Goal: Information Seeking & Learning: Learn about a topic

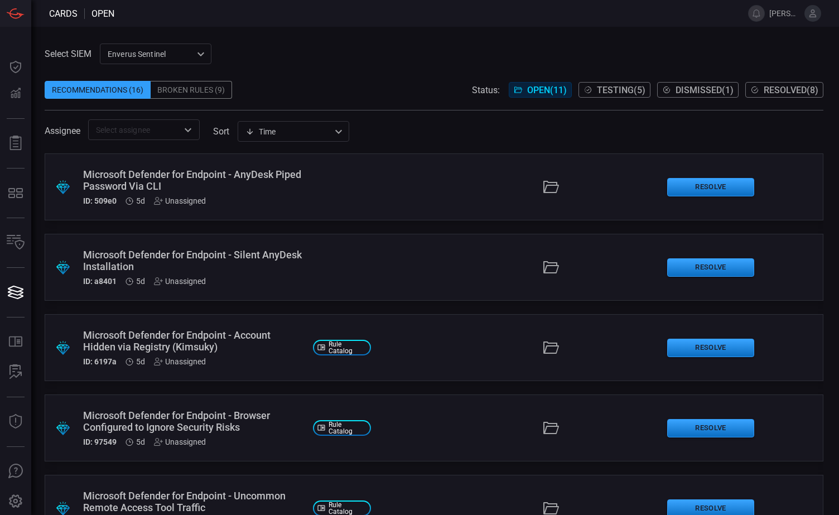
click at [610, 87] on span "Testing ( 5 )" at bounding box center [621, 90] width 49 height 11
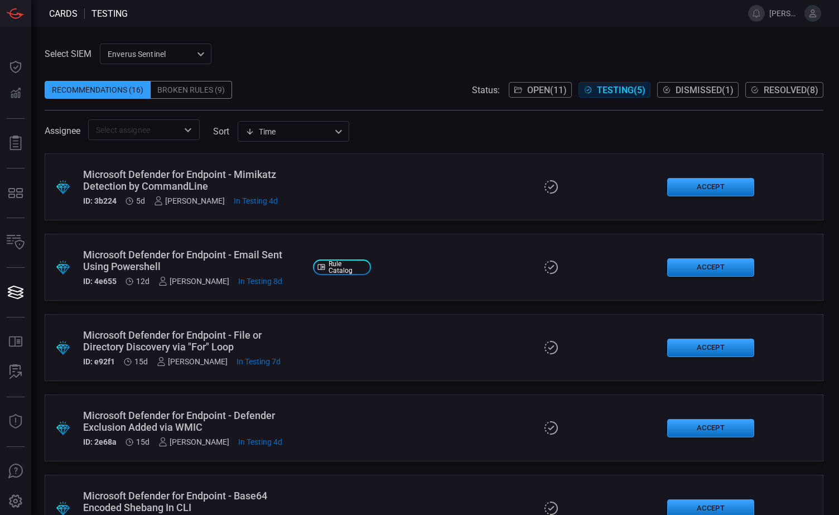
scroll to position [40, 0]
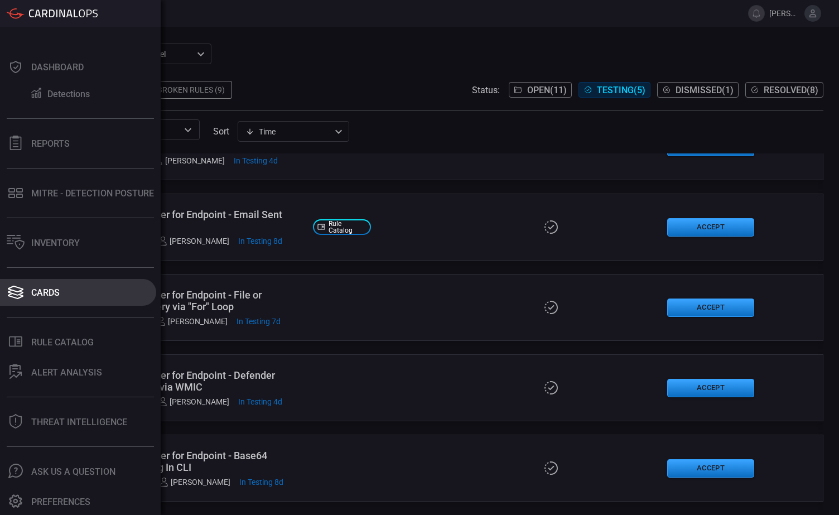
click at [54, 296] on div "Cards" at bounding box center [45, 292] width 28 height 11
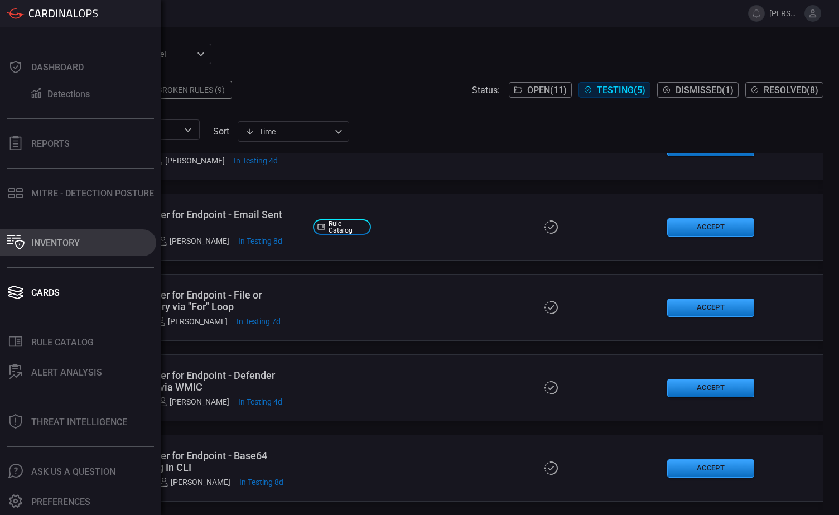
click at [67, 240] on div "Inventory" at bounding box center [55, 243] width 49 height 11
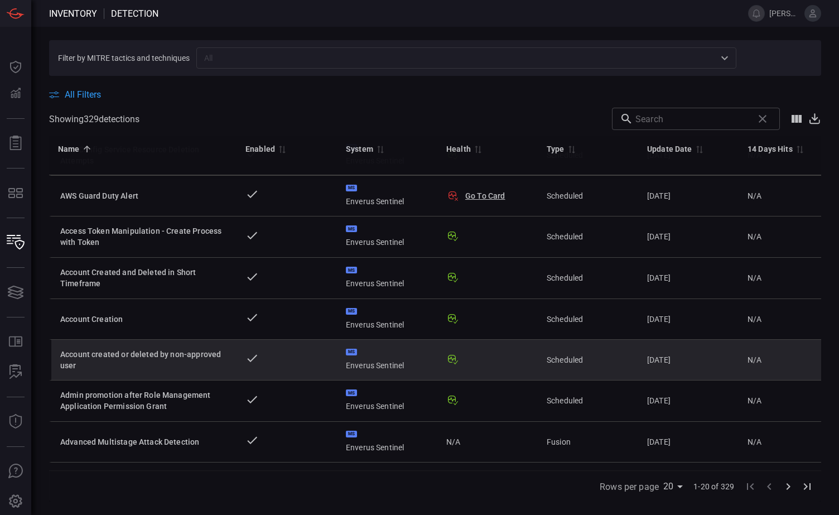
scroll to position [335, 0]
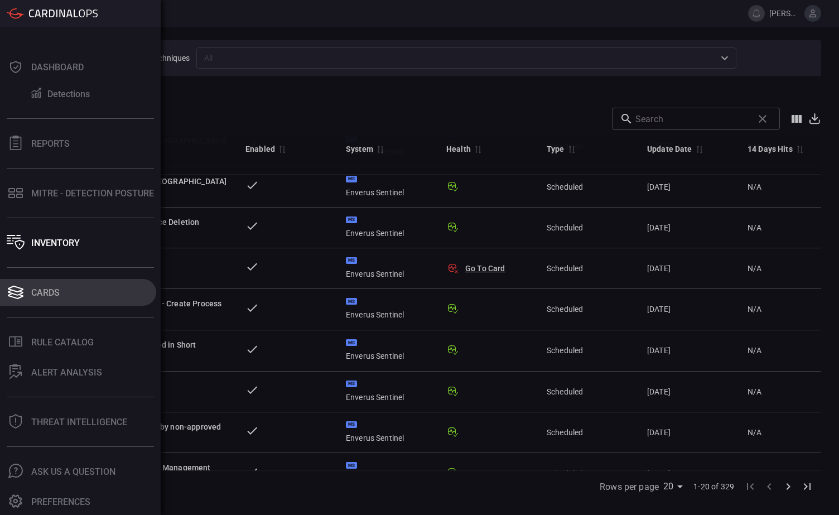
click at [67, 288] on button "Cards" at bounding box center [78, 292] width 156 height 27
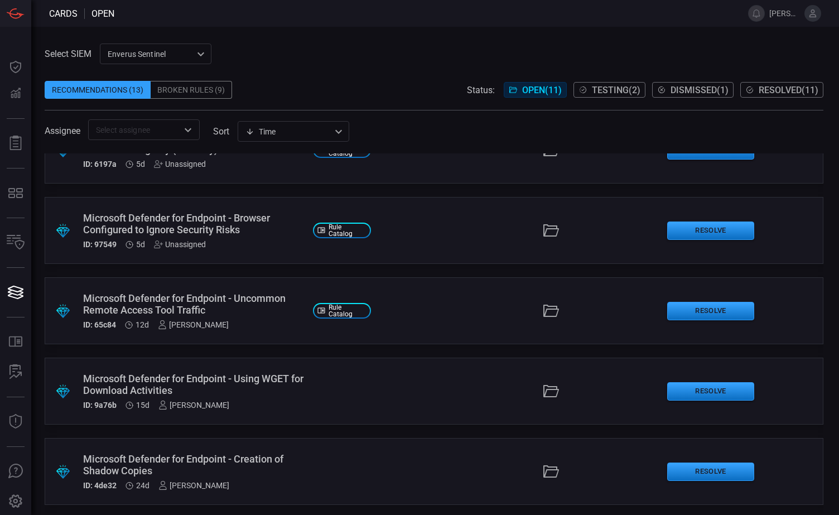
scroll to position [223, 0]
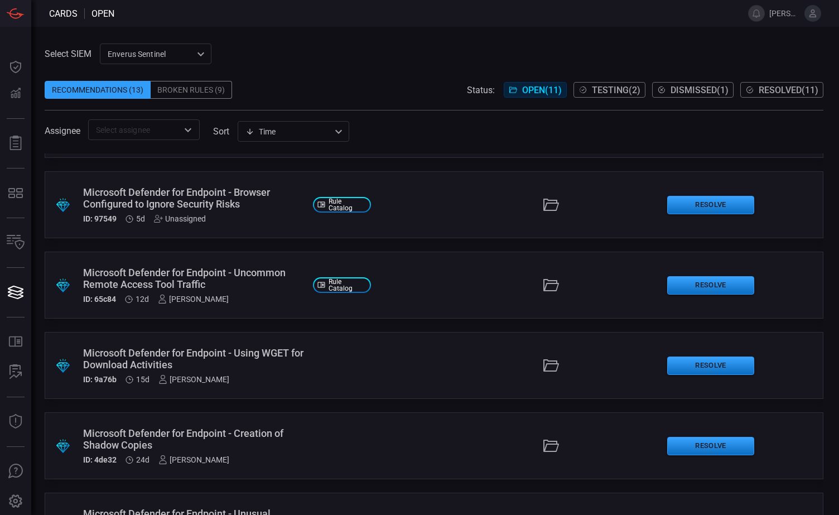
click at [195, 279] on div "Microsoft Defender for Endpoint - Uncommon Remote Access Tool Traffic" at bounding box center [193, 278] width 221 height 23
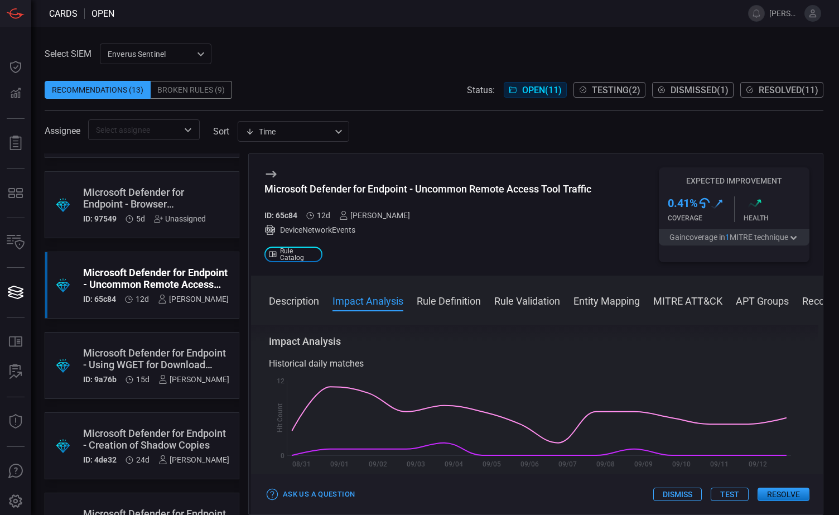
scroll to position [223, 0]
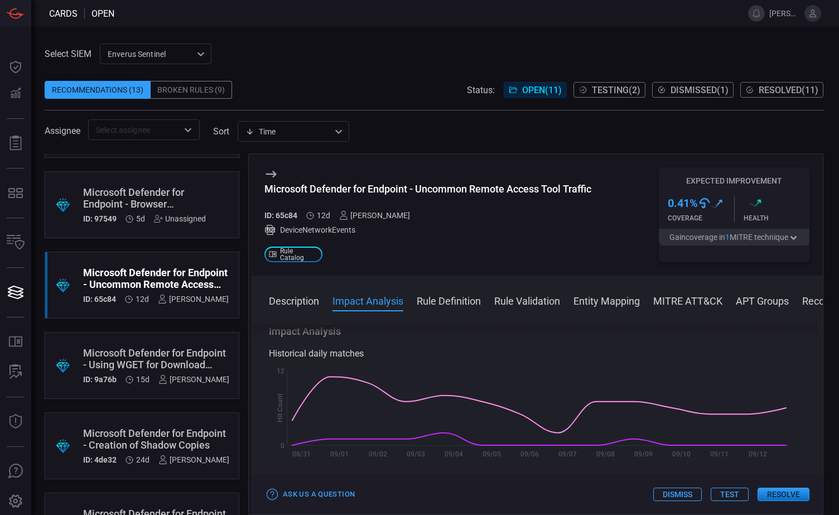
drag, startPoint x: 544, startPoint y: 228, endPoint x: 548, endPoint y: 233, distance: 7.1
click at [544, 228] on div "DeviceNetworkEvents" at bounding box center [427, 229] width 327 height 11
